Goal: Information Seeking & Learning: Check status

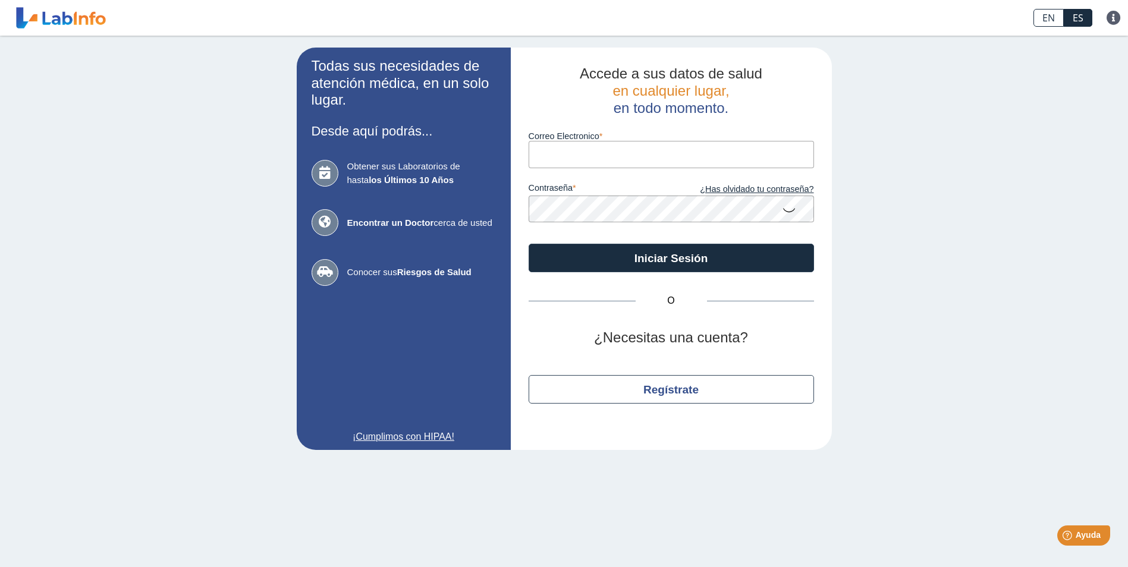
click at [603, 162] on input "Correo Electronico" at bounding box center [672, 154] width 286 height 27
type input "[EMAIL_ADDRESS][DOMAIN_NAME]"
click at [850, 319] on div "Todas sus necesidades de atención médica, en un solo lugar. Desde aquí podrás..…" at bounding box center [564, 249] width 1128 height 427
click at [786, 212] on icon at bounding box center [789, 209] width 14 height 23
click at [786, 212] on icon at bounding box center [789, 208] width 14 height 21
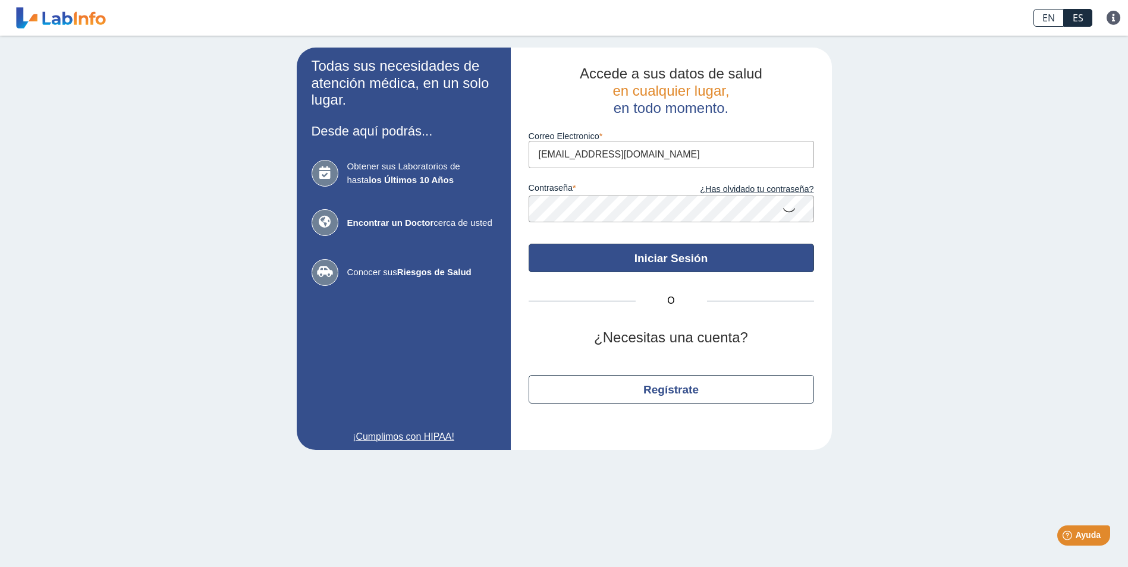
click at [746, 261] on button "Iniciar Sesión" at bounding box center [672, 258] width 286 height 29
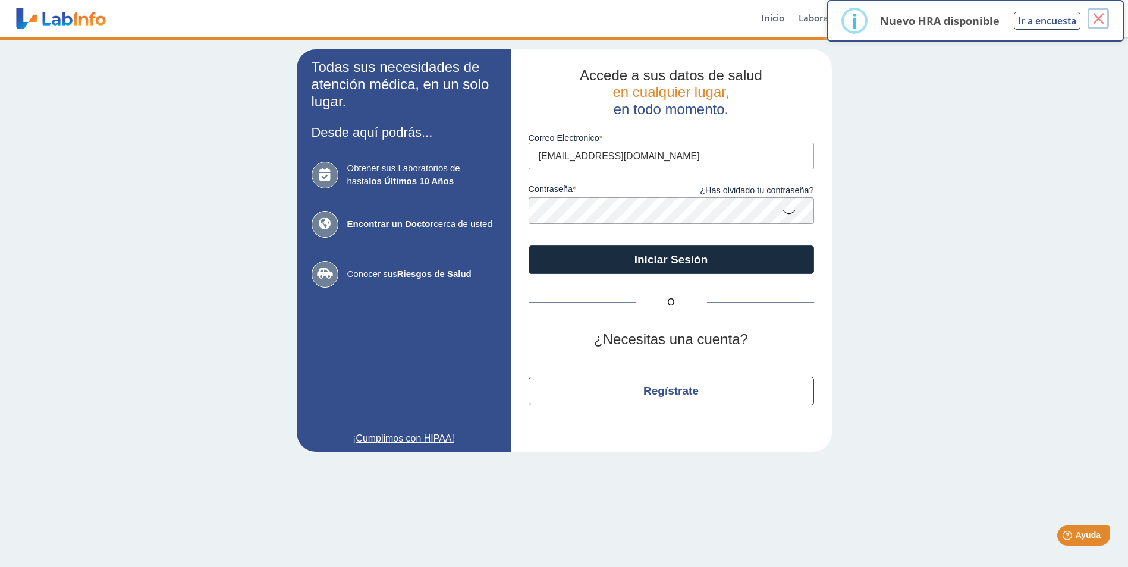
click at [1100, 14] on button "×" at bounding box center [1098, 18] width 21 height 21
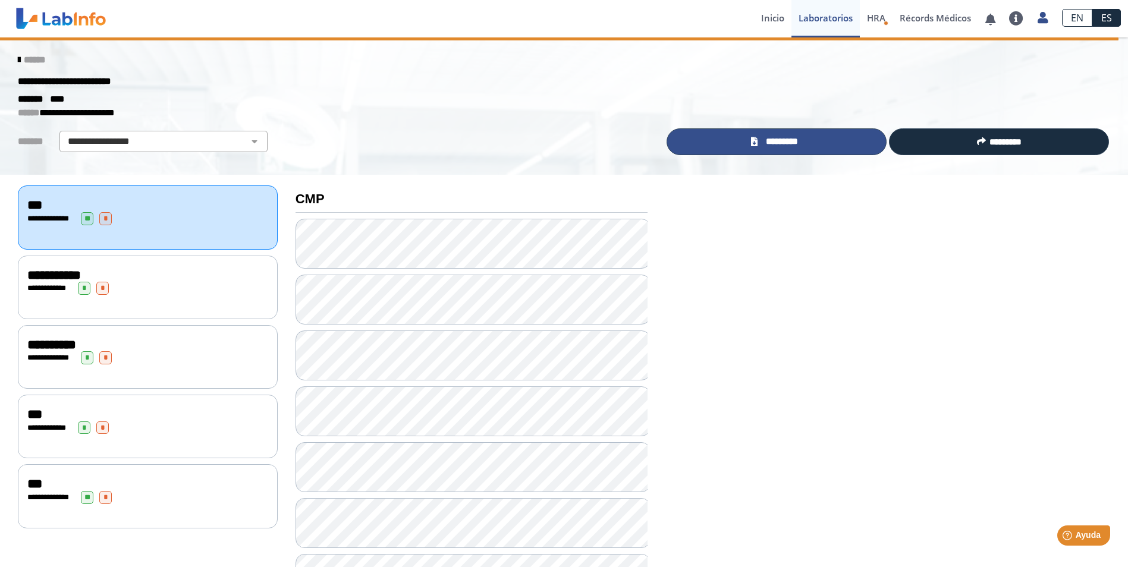
click at [784, 137] on span "*********" at bounding box center [781, 142] width 41 height 14
